Goal: Task Accomplishment & Management: Manage account settings

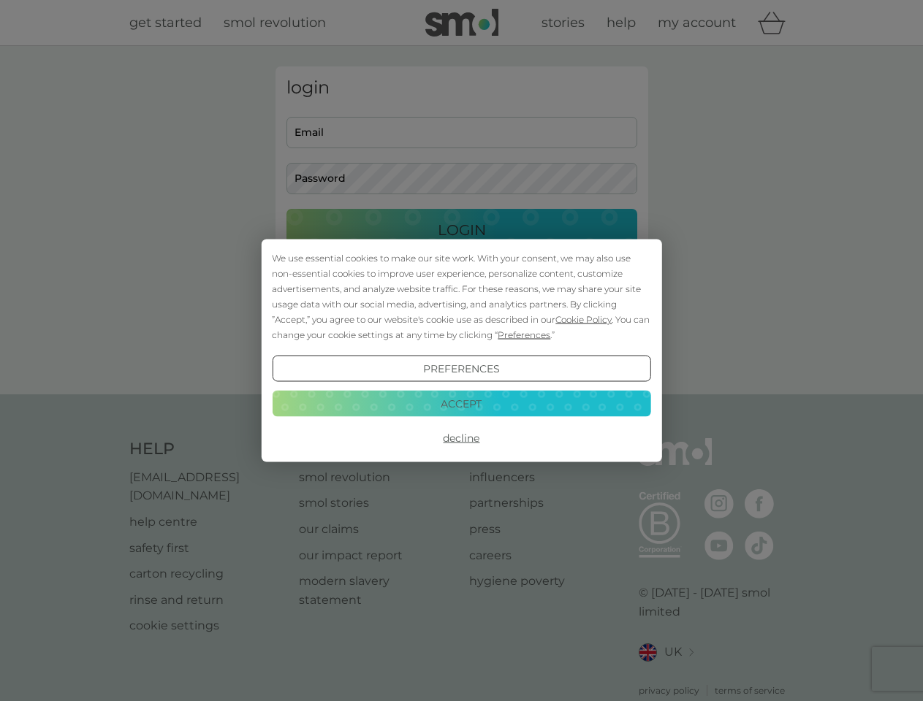
click at [584, 319] on span "Cookie Policy" at bounding box center [583, 319] width 56 height 11
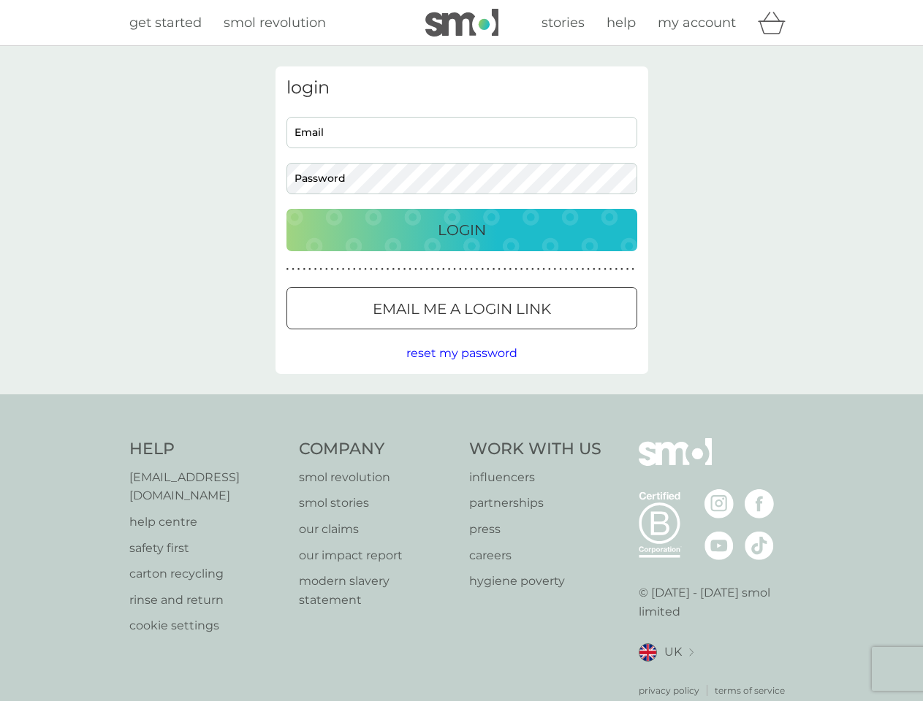
click at [522, 335] on div "login Email Password Login ● ● ● ● ● ● ● ● ● ● ● ● ● ● ● ● ● ● ● ● ● ● ● ● ● ● …" at bounding box center [461, 220] width 373 height 308
click at [461, 369] on div "login Email Password Login ● ● ● ● ● ● ● ● ● ● ● ● ● ● ● ● ● ● ● ● ● ● ● ● ● ● …" at bounding box center [461, 220] width 373 height 308
click at [461, 438] on div "Help [EMAIL_ADDRESS][DOMAIN_NAME] help centre safety first carton recycling rin…" at bounding box center [461, 567] width 665 height 259
click at [461, 403] on div "Help [EMAIL_ADDRESS][DOMAIN_NAME] help centre safety first carton recycling rin…" at bounding box center [461, 568] width 923 height 347
